Goal: Task Accomplishment & Management: Manage account settings

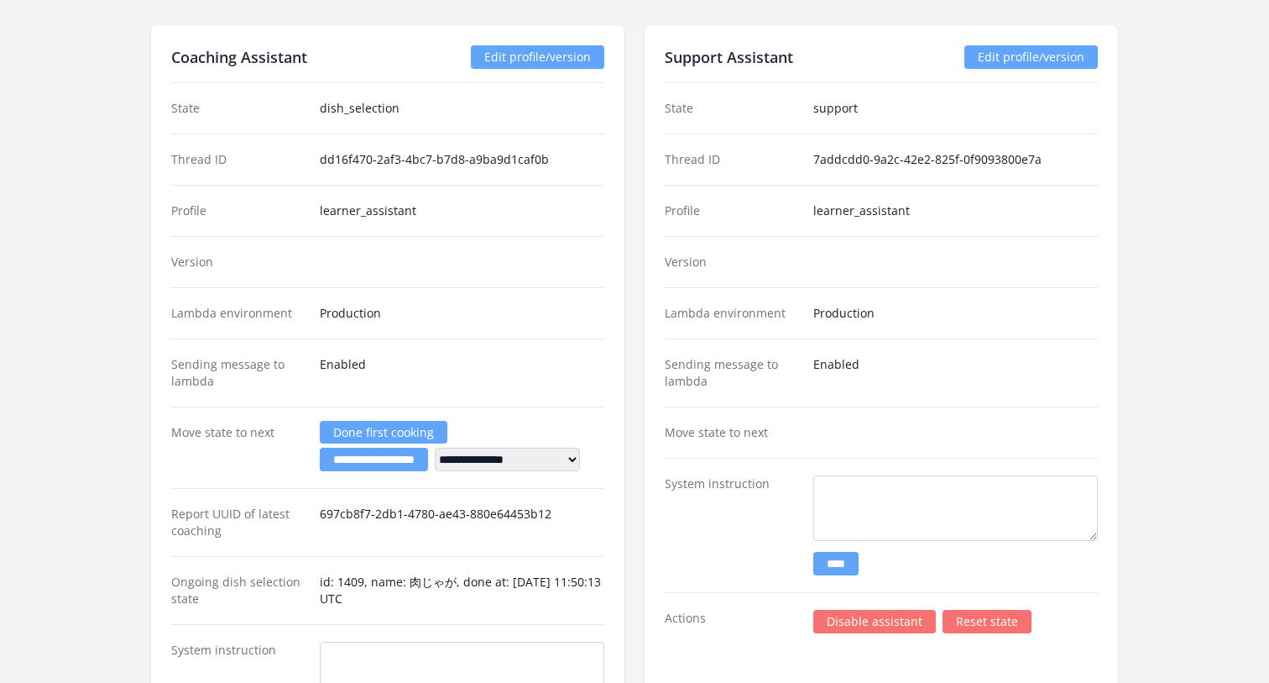
scroll to position [1971, 0]
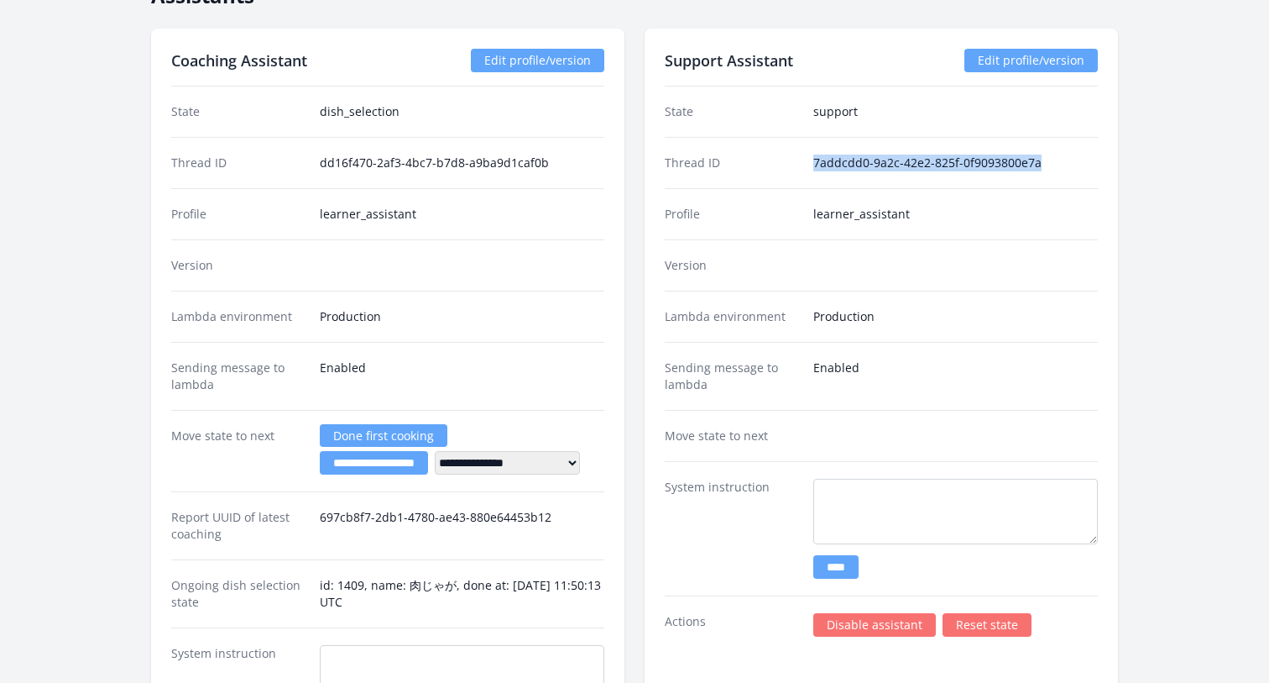
drag, startPoint x: 814, startPoint y: 164, endPoint x: 1078, endPoint y: 164, distance: 264.5
click at [1078, 164] on dd "7addcdd0-9a2c-42e2-825f-0f9093800e7a" at bounding box center [956, 162] width 285 height 17
drag, startPoint x: 813, startPoint y: 114, endPoint x: 877, endPoint y: 114, distance: 63.8
click at [877, 114] on div "State support" at bounding box center [881, 111] width 433 height 50
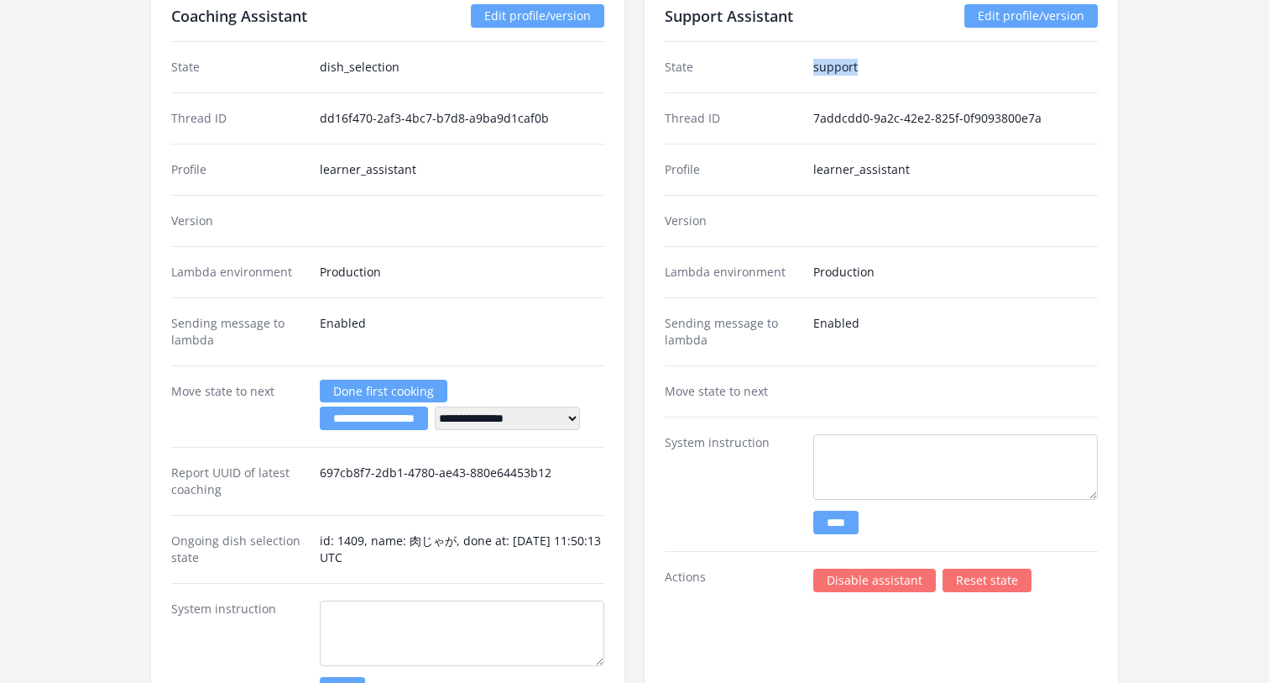
scroll to position [2017, 0]
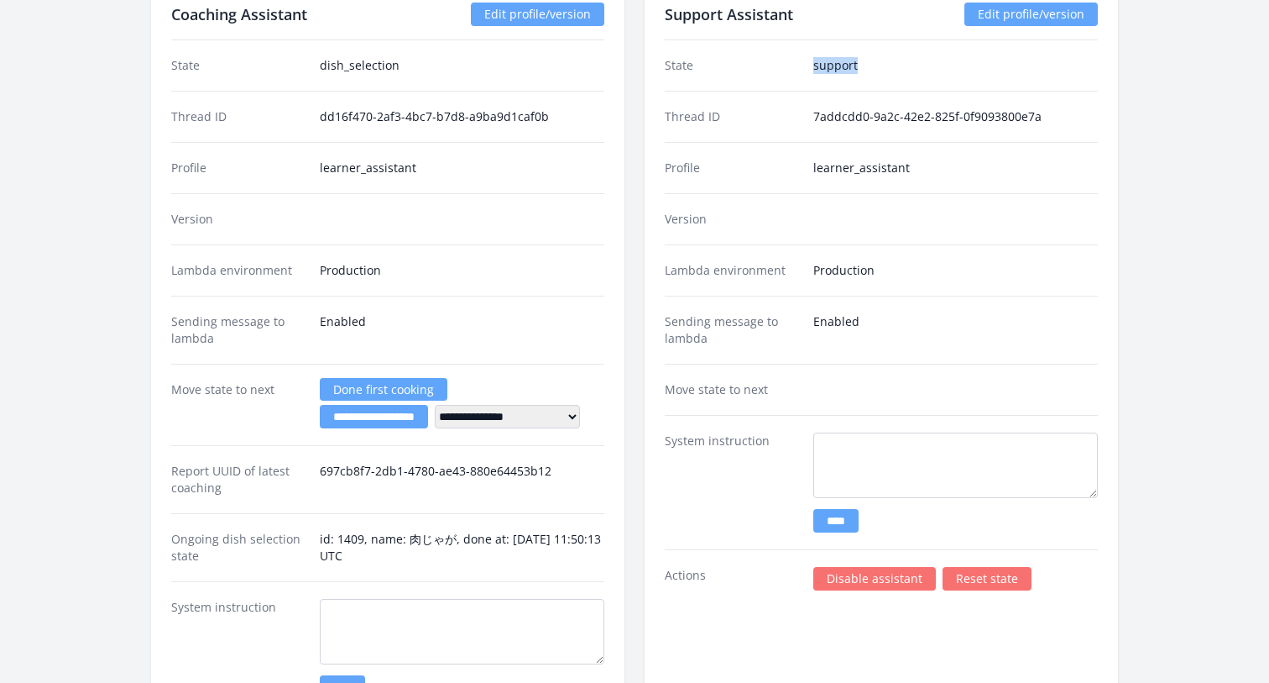
click at [994, 573] on link "Reset state" at bounding box center [987, 579] width 89 height 24
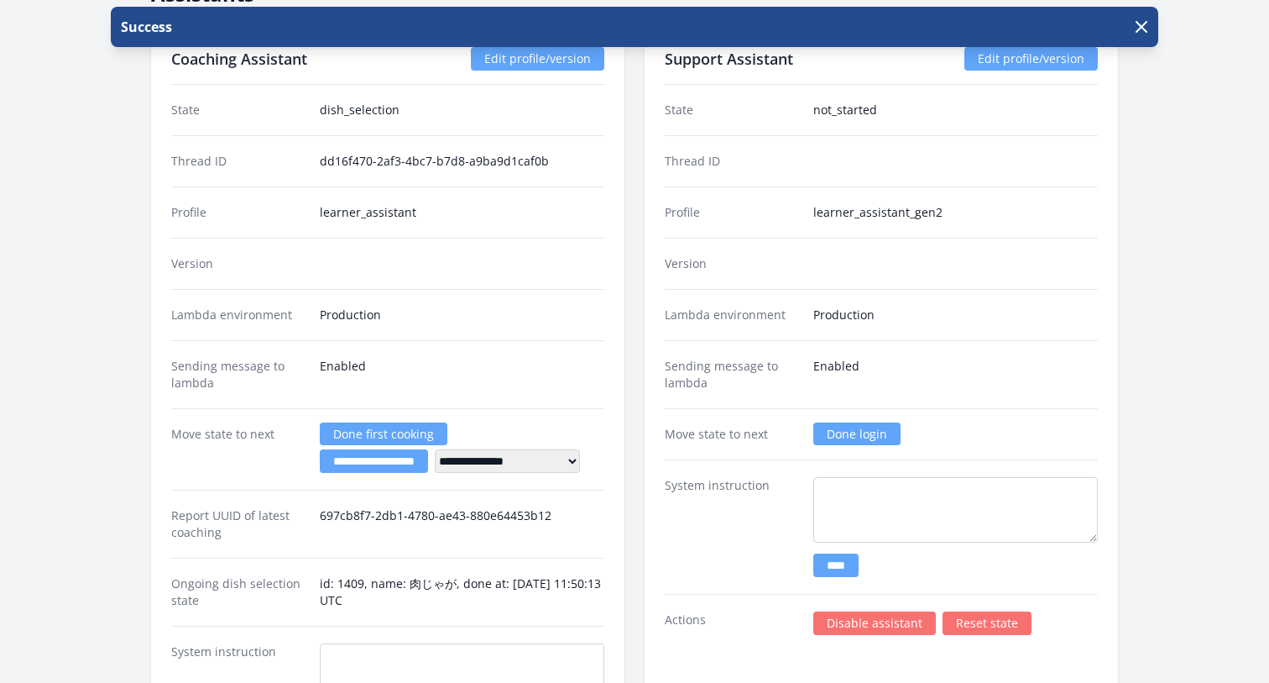
scroll to position [1936, 0]
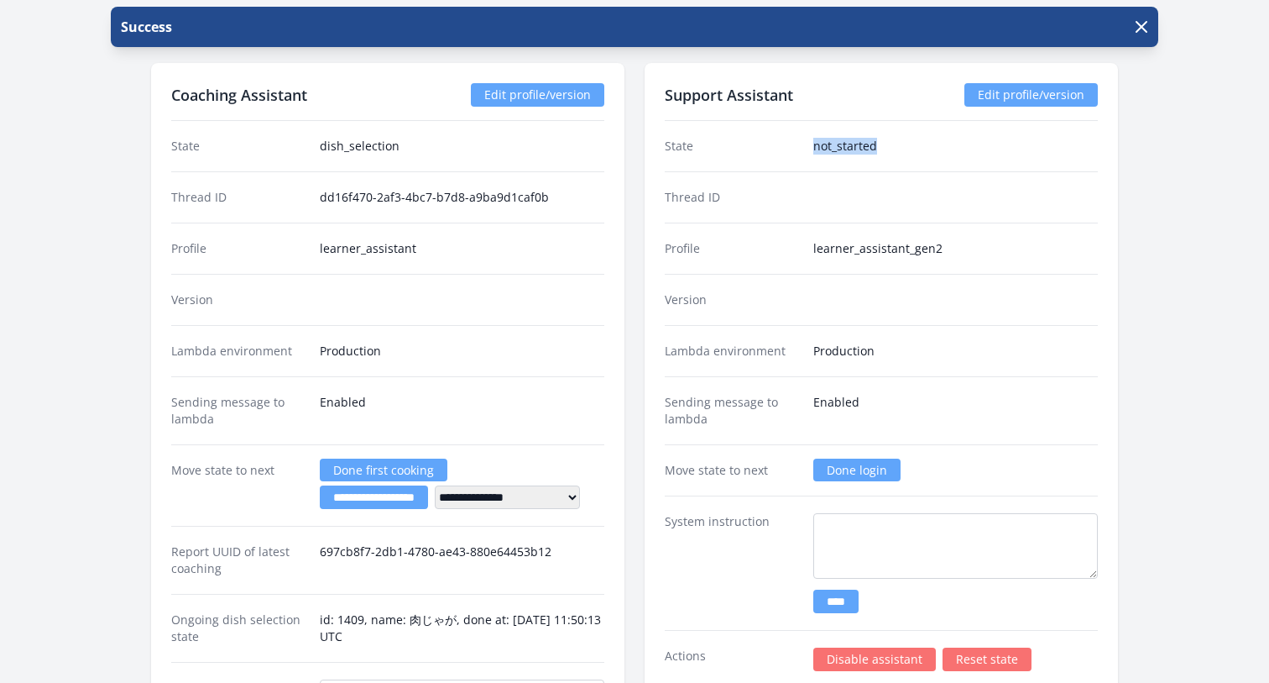
drag, startPoint x: 884, startPoint y: 148, endPoint x: 793, endPoint y: 148, distance: 91.5
click at [793, 148] on div "State not_started" at bounding box center [881, 146] width 433 height 50
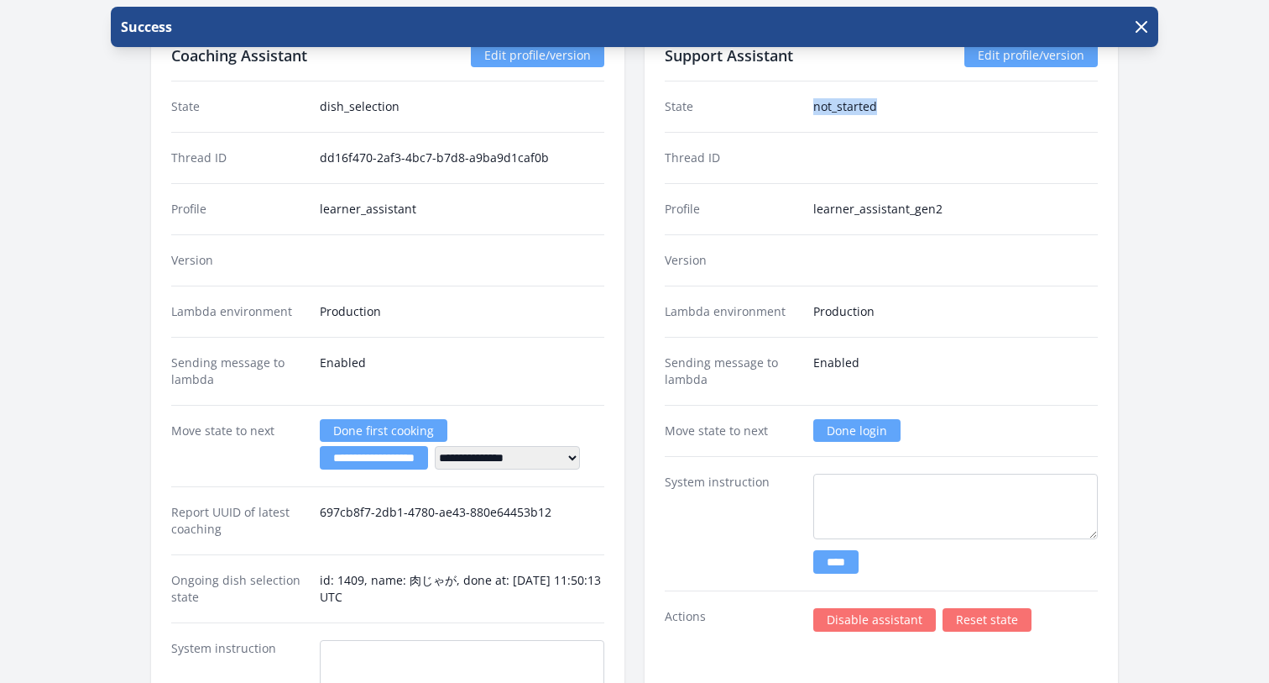
click at [868, 427] on link "Done login" at bounding box center [857, 430] width 87 height 23
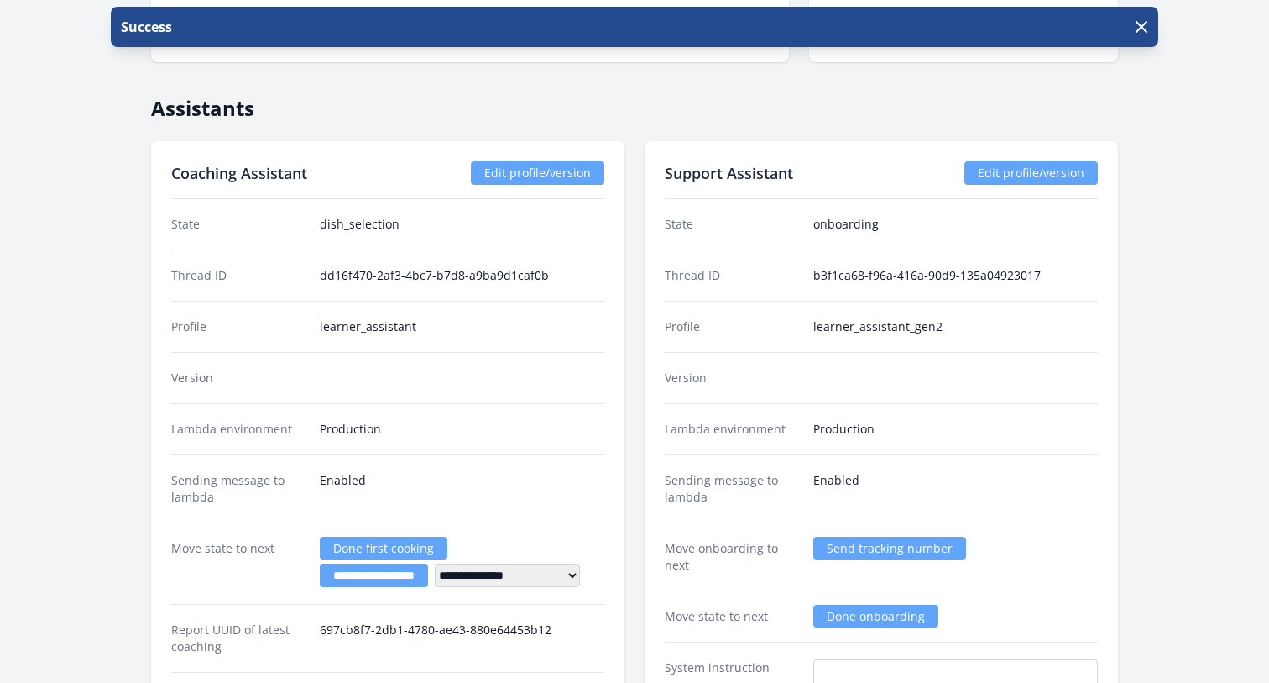
scroll to position [1857, 0]
drag, startPoint x: 807, startPoint y: 223, endPoint x: 909, endPoint y: 222, distance: 102.4
click at [909, 222] on div "State onboarding" at bounding box center [881, 225] width 433 height 50
drag, startPoint x: 901, startPoint y: 222, endPoint x: 796, endPoint y: 222, distance: 105.0
click at [796, 222] on div "State onboarding" at bounding box center [881, 225] width 433 height 50
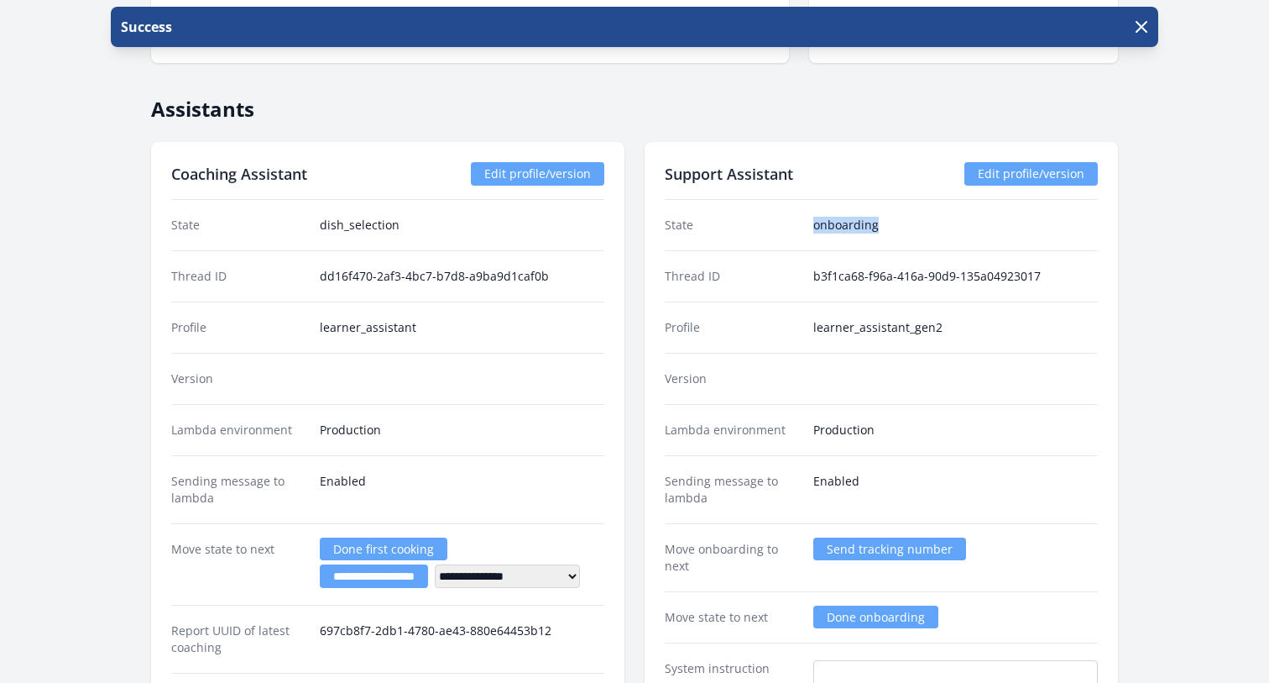
scroll to position [1898, 0]
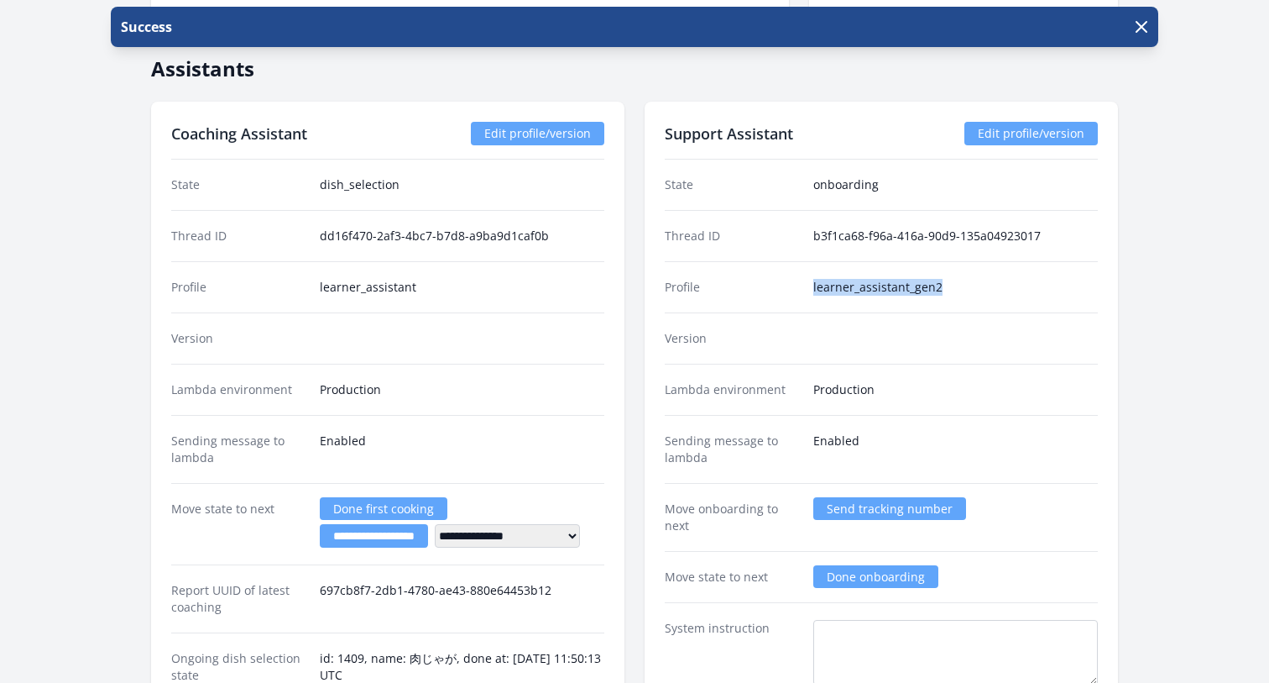
drag, startPoint x: 808, startPoint y: 288, endPoint x: 1046, endPoint y: 284, distance: 238.5
click at [1046, 284] on div "Profile learner_assistant_gen2" at bounding box center [881, 286] width 433 height 51
copy dd "learner_assistant_gen2"
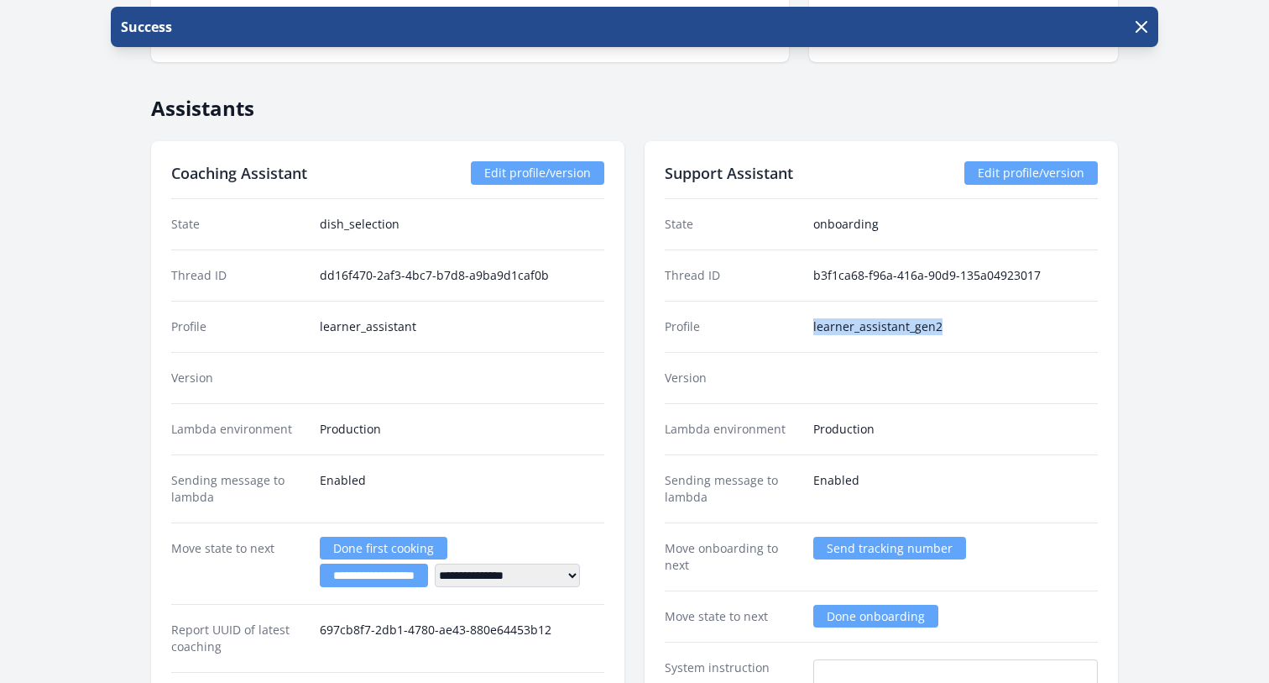
scroll to position [1854, 0]
